Goal: Navigation & Orientation: Find specific page/section

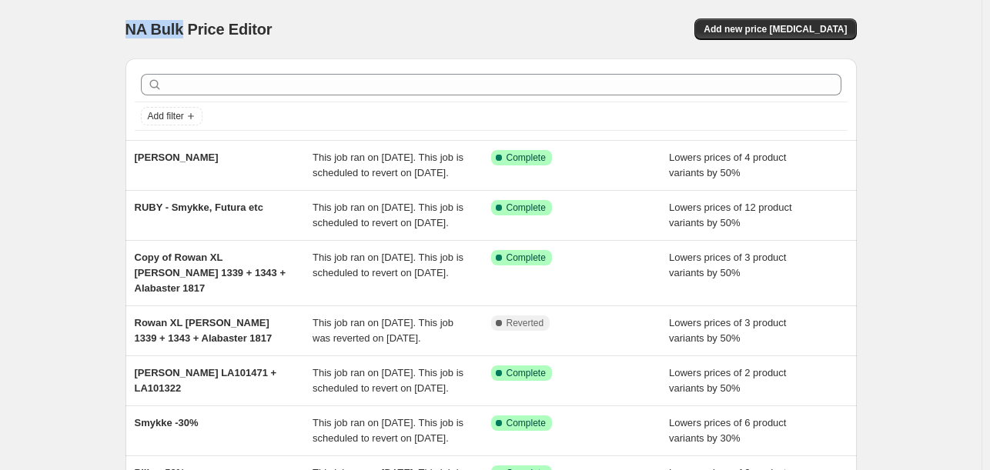
drag, startPoint x: 124, startPoint y: 22, endPoint x: 182, endPoint y: 25, distance: 58.6
click at [182, 25] on div "NA Bulk Price Editor. This page is ready NA Bulk Price Editor Add new price [ME…" at bounding box center [491, 404] width 768 height 808
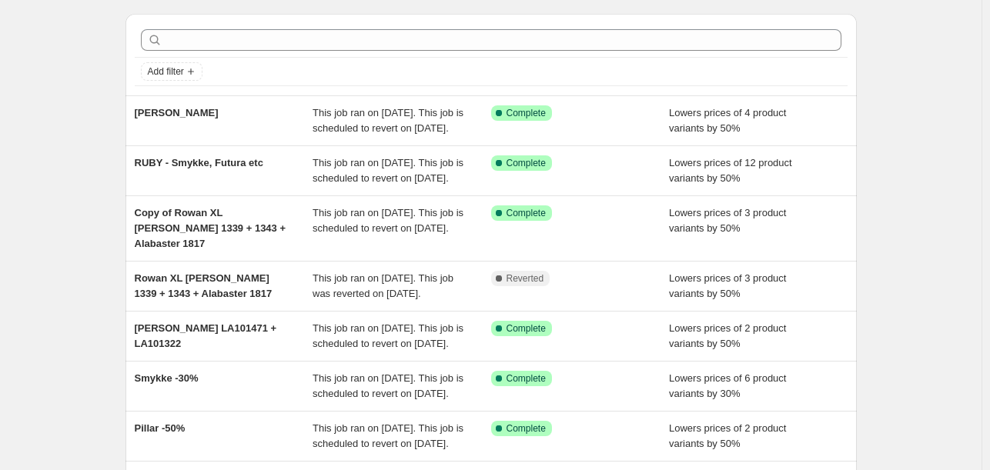
scroll to position [77, 0]
